Goal: Task Accomplishment & Management: Manage account settings

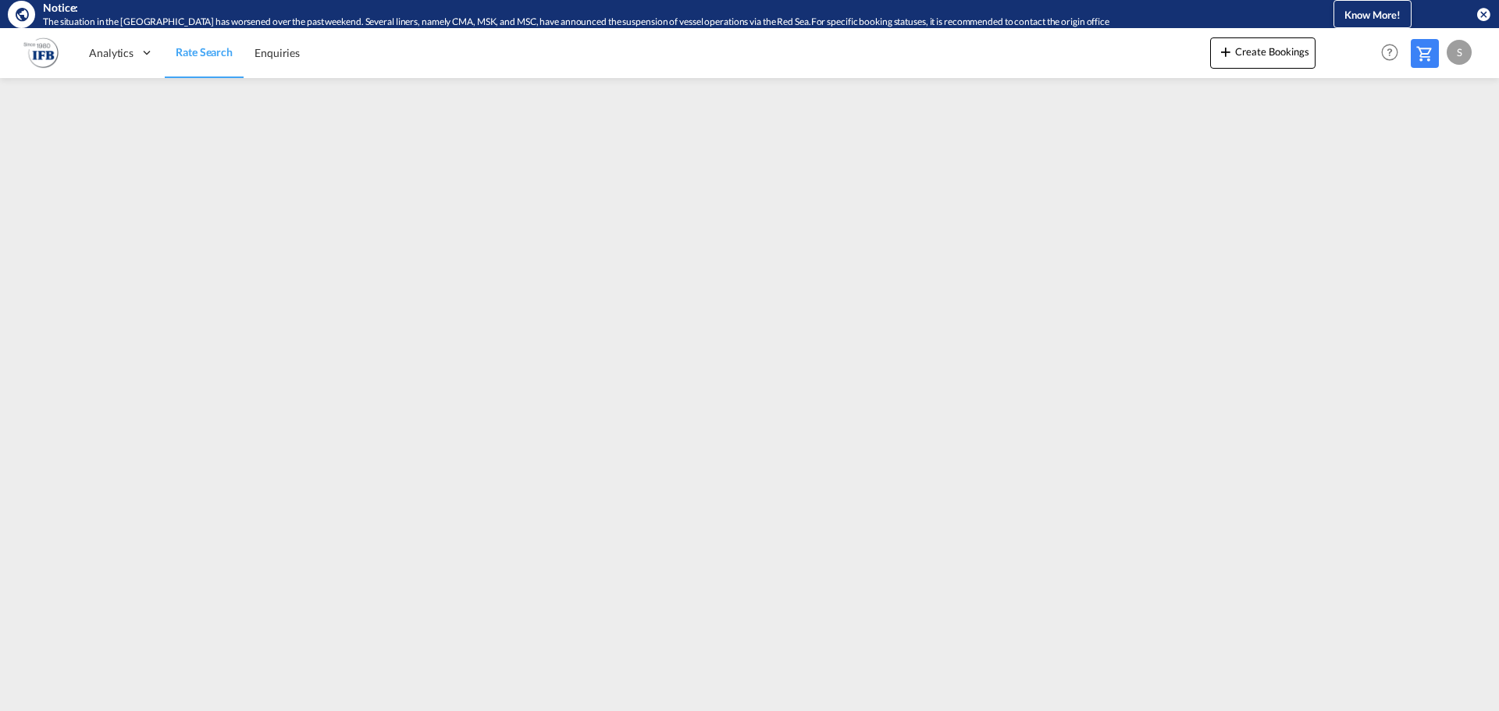
click at [194, 54] on span "Rate Search" at bounding box center [204, 51] width 57 height 13
click at [1489, 10] on md-icon "icon-close-circle" at bounding box center [1484, 14] width 16 height 16
click at [37, 52] on img at bounding box center [40, 52] width 35 height 35
click at [120, 52] on span "Analytics" at bounding box center [111, 53] width 45 height 16
click at [195, 54] on span "Rate Search" at bounding box center [204, 51] width 57 height 13
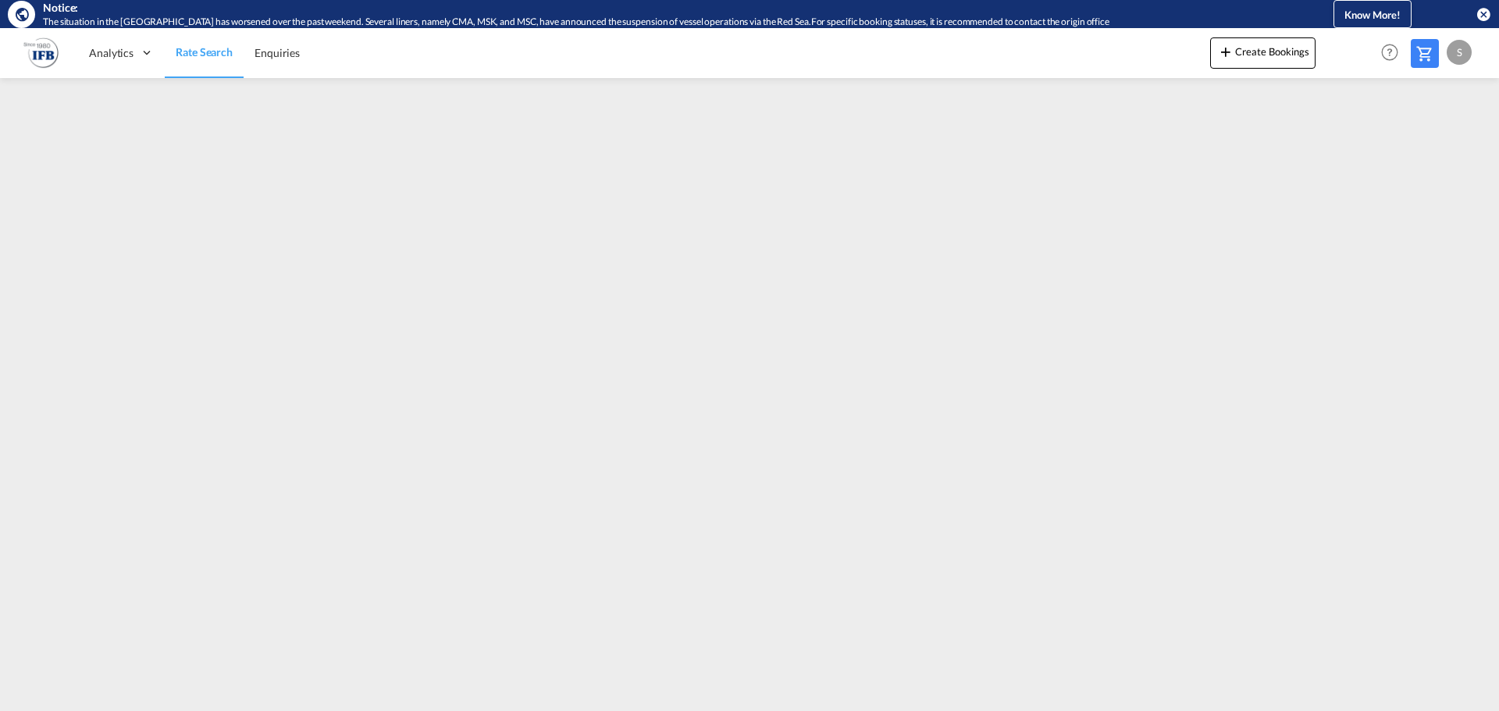
click at [1465, 52] on div "S" at bounding box center [1459, 52] width 25 height 25
click at [1444, 97] on button "My Profile" at bounding box center [1441, 96] width 101 height 31
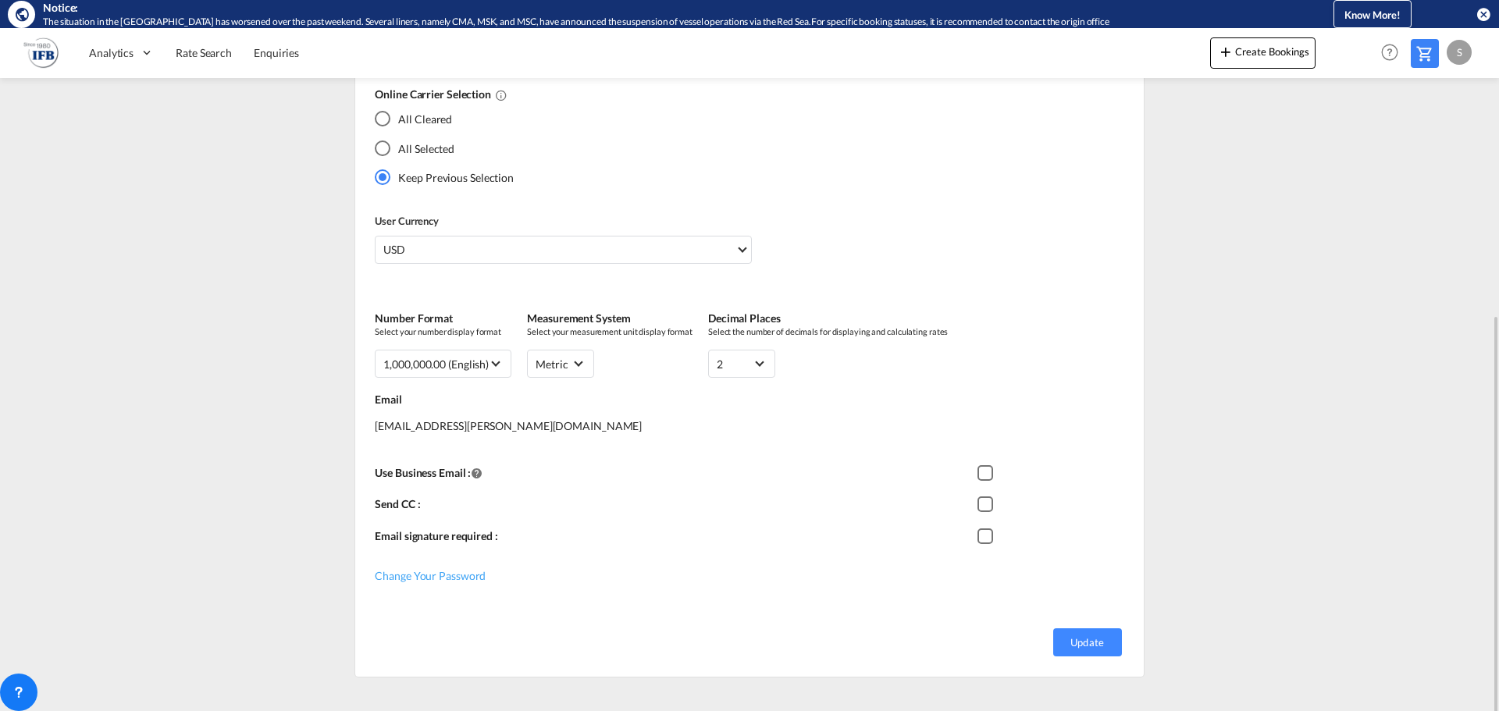
scroll to position [418, 0]
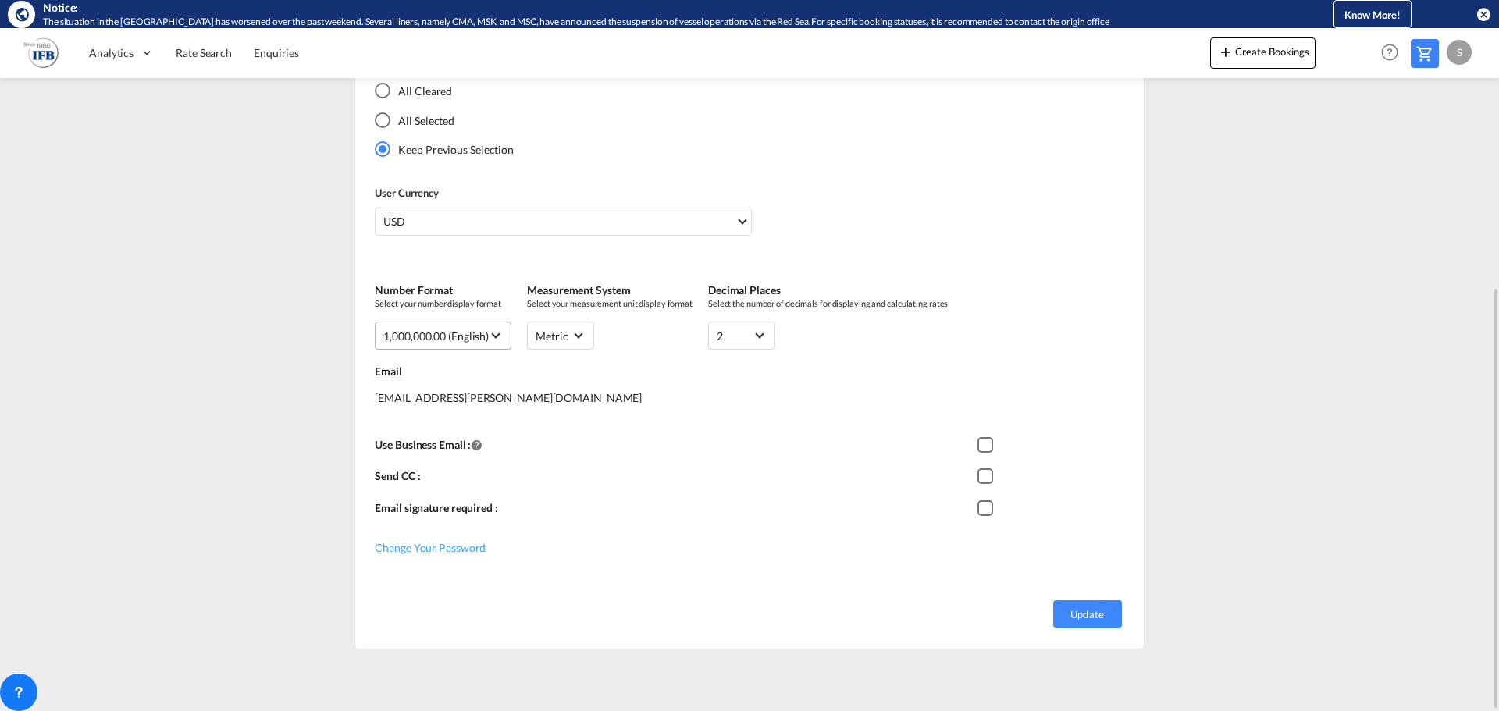
click at [486, 326] on md-select-value "1,000,000.00 (English)" at bounding box center [442, 336] width 119 height 20
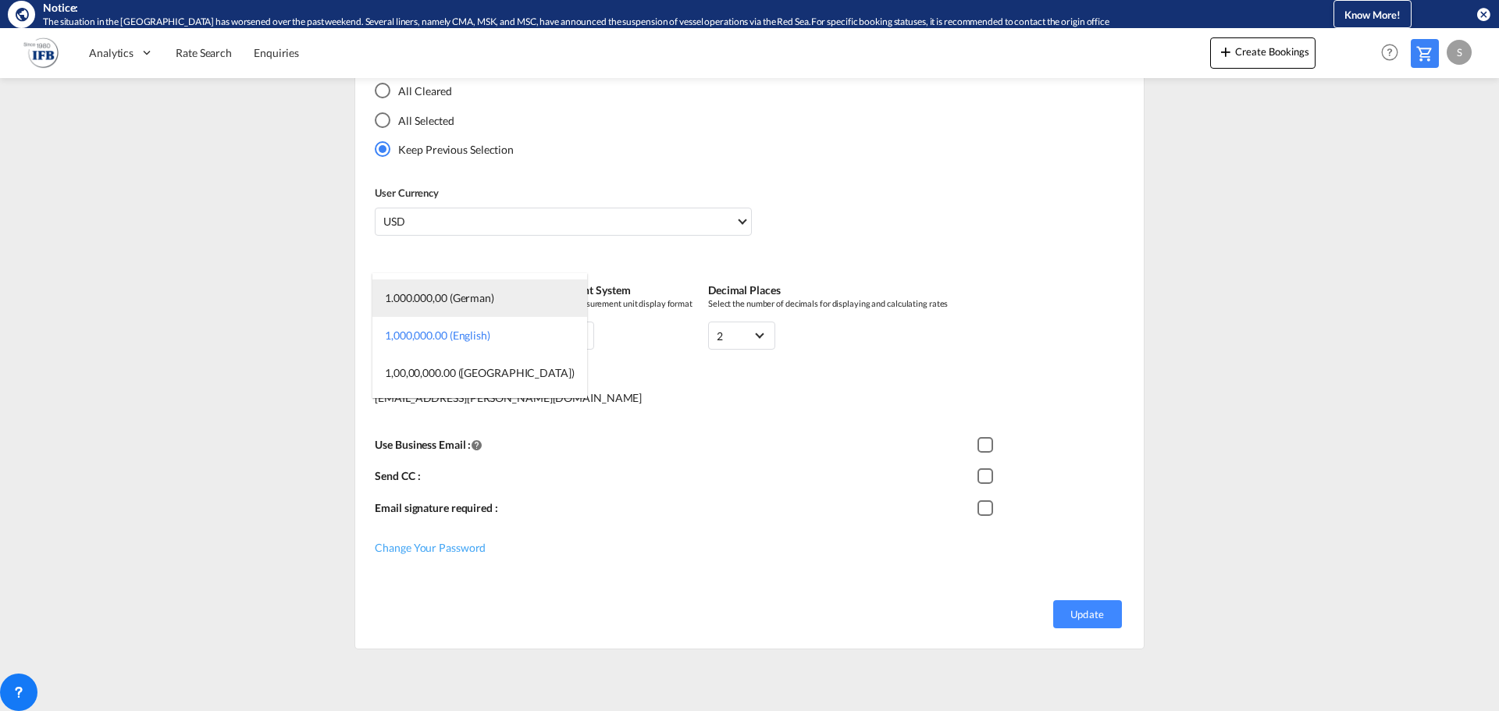
click at [473, 296] on div "1.000.000,00 (German)" at bounding box center [439, 298] width 109 height 16
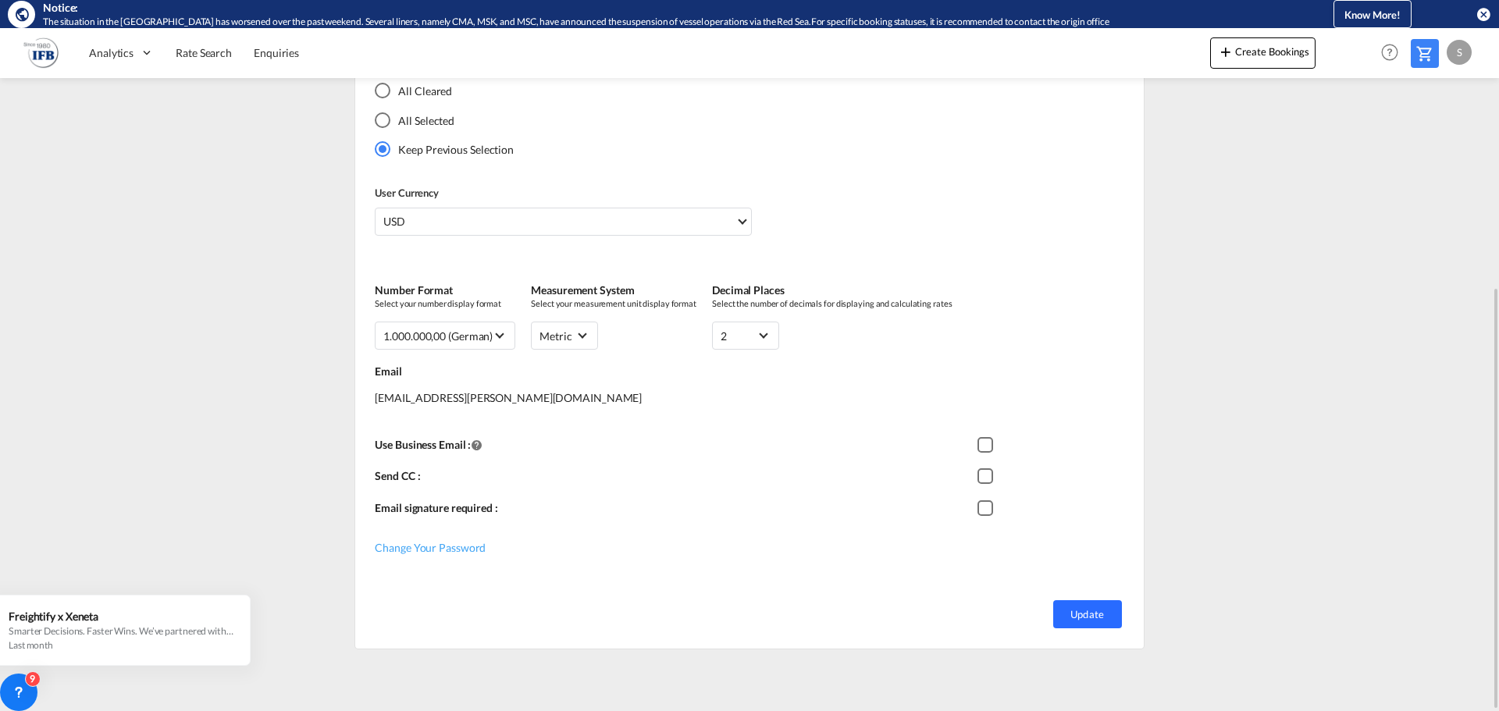
click at [1086, 618] on button "Update" at bounding box center [1087, 614] width 69 height 28
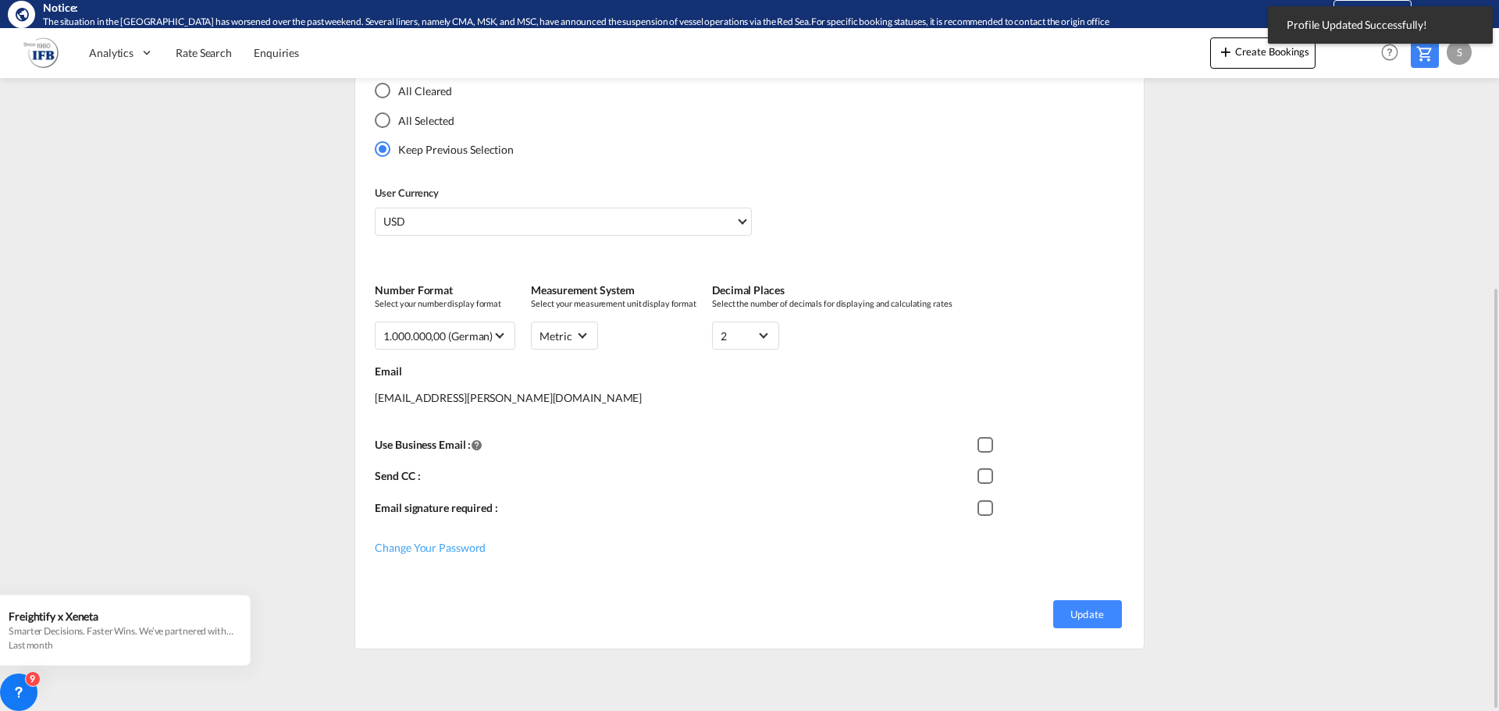
click at [55, 55] on img at bounding box center [40, 52] width 35 height 35
click at [46, 60] on img at bounding box center [40, 52] width 35 height 35
click at [221, 52] on span "Rate Search" at bounding box center [204, 52] width 56 height 13
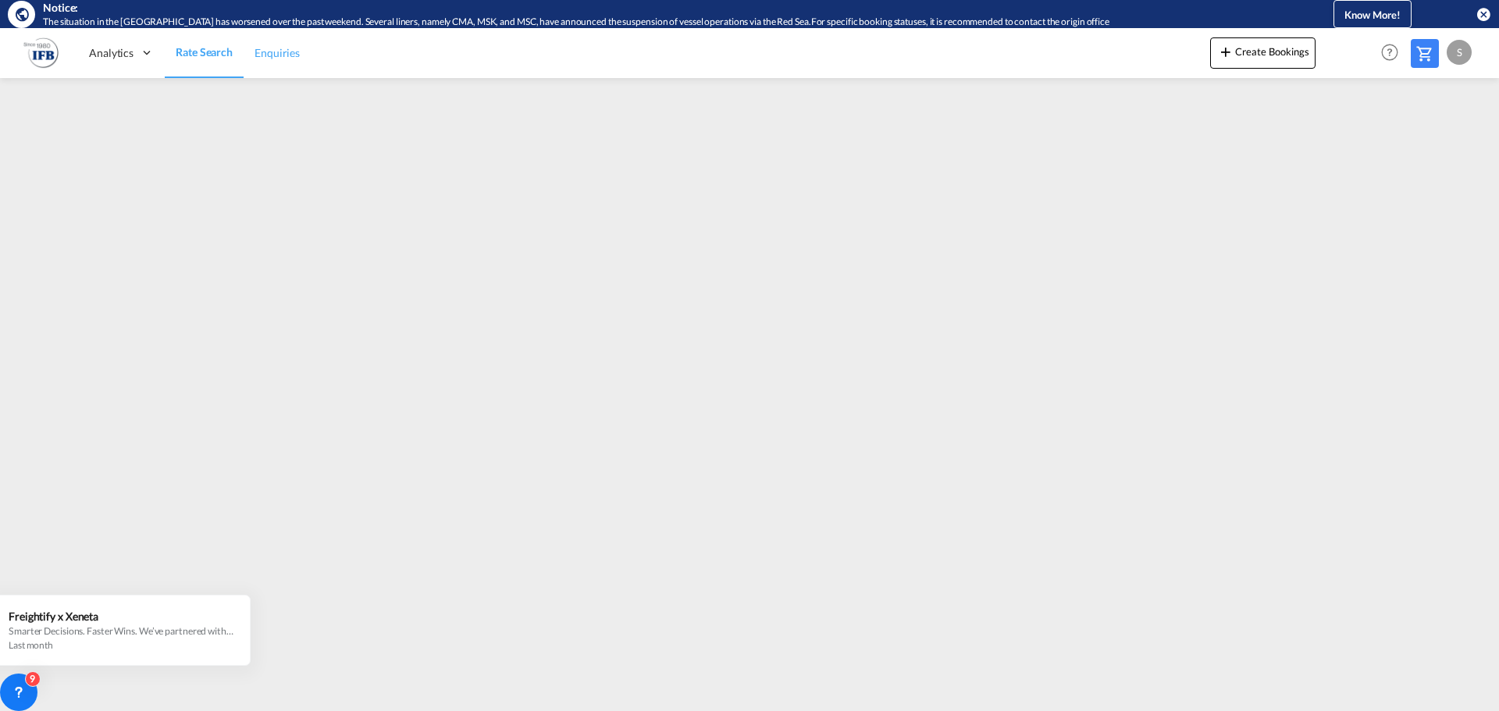
click at [275, 60] on span "Enquiries" at bounding box center [277, 53] width 45 height 16
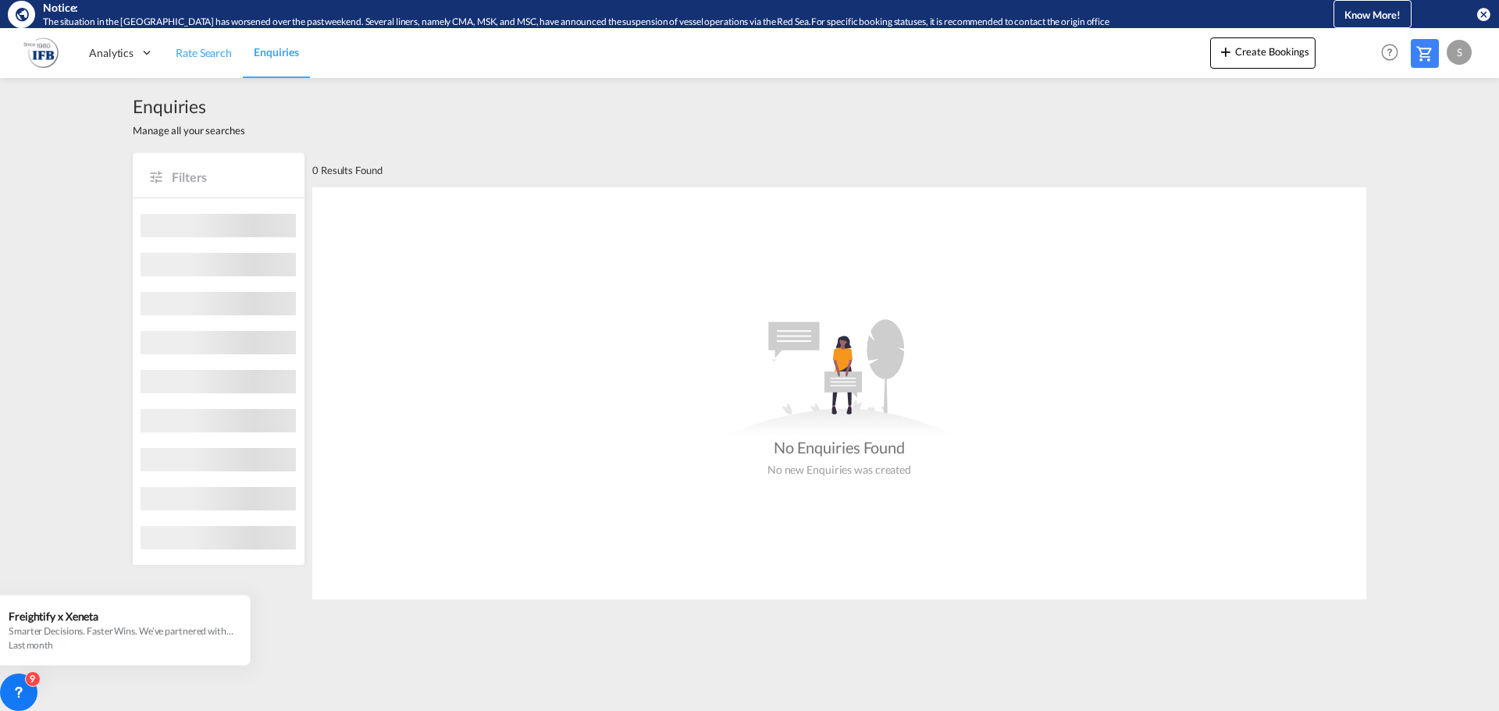
click at [217, 55] on span "Rate Search" at bounding box center [204, 52] width 56 height 13
